Goal: Use online tool/utility

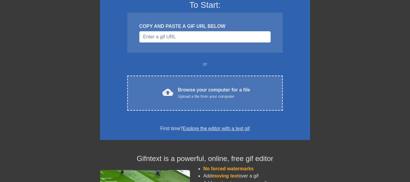
scroll to position [56, 0]
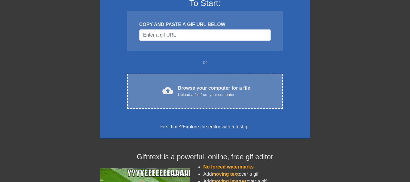
click at [213, 103] on div "cloud_upload Browse your computer for a file Upload a file from your computer C…" at bounding box center [205, 91] width 156 height 35
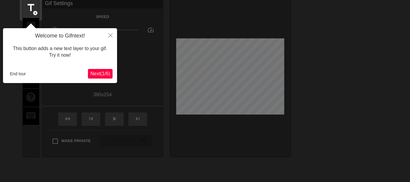
scroll to position [15, 0]
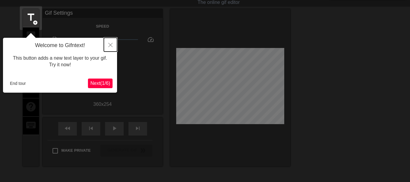
click at [110, 45] on icon "Close" at bounding box center [110, 45] width 4 height 4
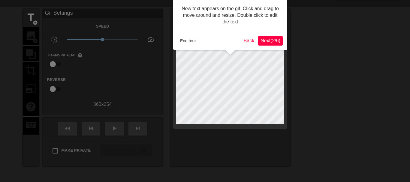
scroll to position [0, 0]
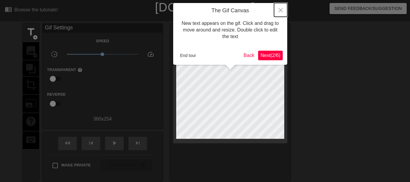
click at [280, 12] on icon "Close" at bounding box center [281, 10] width 4 height 4
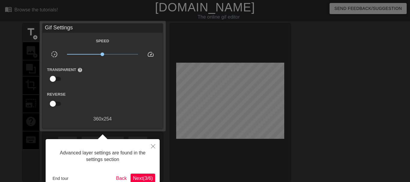
scroll to position [15, 0]
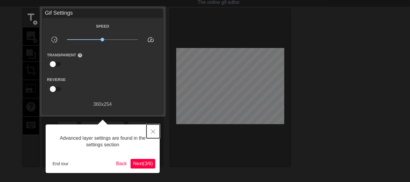
click at [153, 132] on icon "Close" at bounding box center [153, 132] width 4 height 4
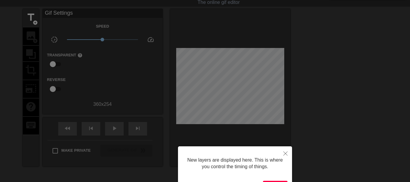
scroll to position [5, 0]
click at [284, 155] on icon "Close" at bounding box center [285, 154] width 4 height 4
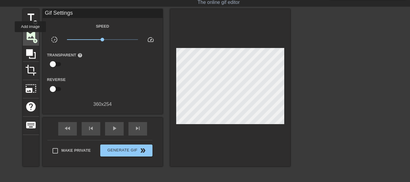
click at [30, 36] on span "image" at bounding box center [30, 35] width 11 height 11
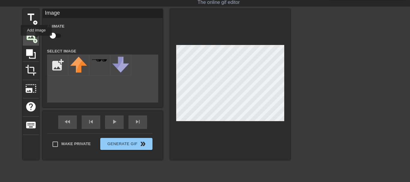
scroll to position [0, 0]
click at [55, 65] on input "file" at bounding box center [57, 65] width 20 height 20
type input "C:\fakepath\[PERSON_NAME] no background.png"
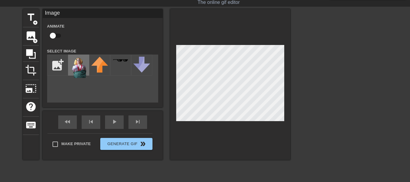
click at [81, 67] on img at bounding box center [78, 67] width 17 height 21
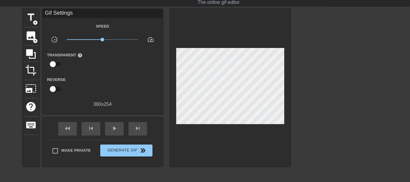
click at [243, 142] on div at bounding box center [230, 88] width 120 height 158
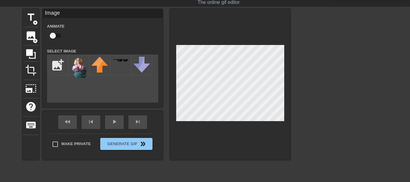
click at [53, 37] on input "checkbox" at bounding box center [53, 35] width 34 height 11
click at [56, 37] on input "checkbox" at bounding box center [58, 35] width 34 height 11
checkbox input "false"
click at [243, 141] on div at bounding box center [230, 84] width 120 height 151
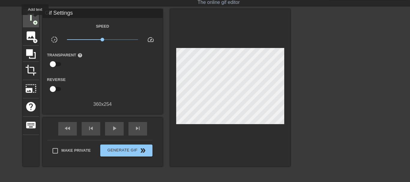
click at [35, 19] on span "title" at bounding box center [30, 17] width 11 height 11
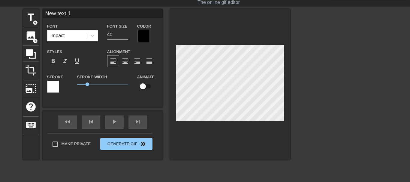
scroll to position [0, 1]
type input "m"
type textarea "m"
type input "m"
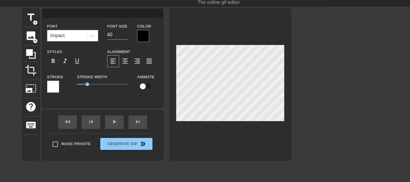
type textarea "m"
type input "mo"
type textarea "mo"
type input "mor"
type textarea "mor"
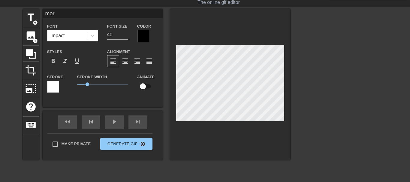
type input "morg"
type textarea "morg"
type input "[PERSON_NAME]"
type textarea "[PERSON_NAME]"
type input "[PERSON_NAME]"
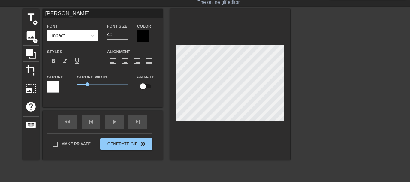
type textarea "[PERSON_NAME]"
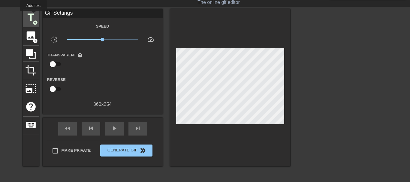
click at [34, 15] on span "title" at bounding box center [30, 17] width 11 height 11
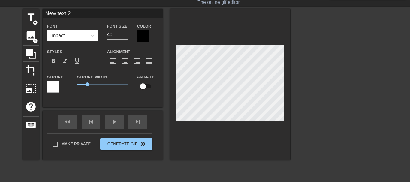
scroll to position [0, 1]
type input "m"
type textarea "mo"
type input "mor"
type textarea "mor"
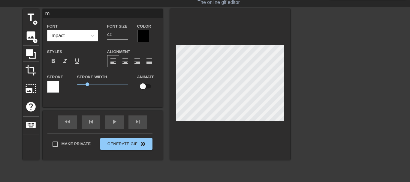
scroll to position [0, 0]
type input "morg"
type textarea "morg"
type input "[PERSON_NAME]"
type textarea "[PERSON_NAME]"
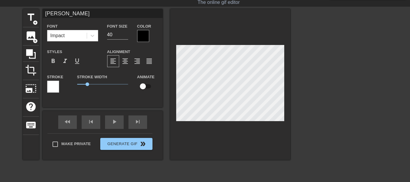
type input "[PERSON_NAME]"
type textarea "[PERSON_NAME]"
click at [251, 126] on div at bounding box center [230, 84] width 120 height 151
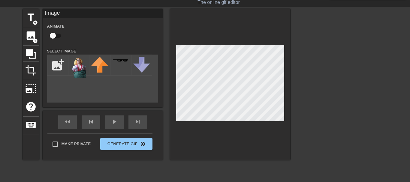
click at [246, 135] on div at bounding box center [230, 84] width 120 height 151
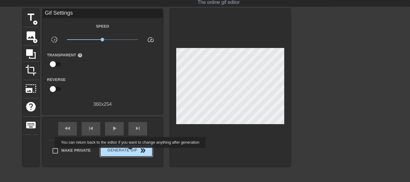
click at [131, 152] on span "Generate Gif double_arrow" at bounding box center [126, 150] width 47 height 7
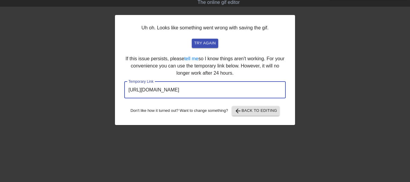
click at [190, 91] on input "[URL][DOMAIN_NAME]" at bounding box center [205, 90] width 162 height 17
